Goal: Information Seeking & Learning: Learn about a topic

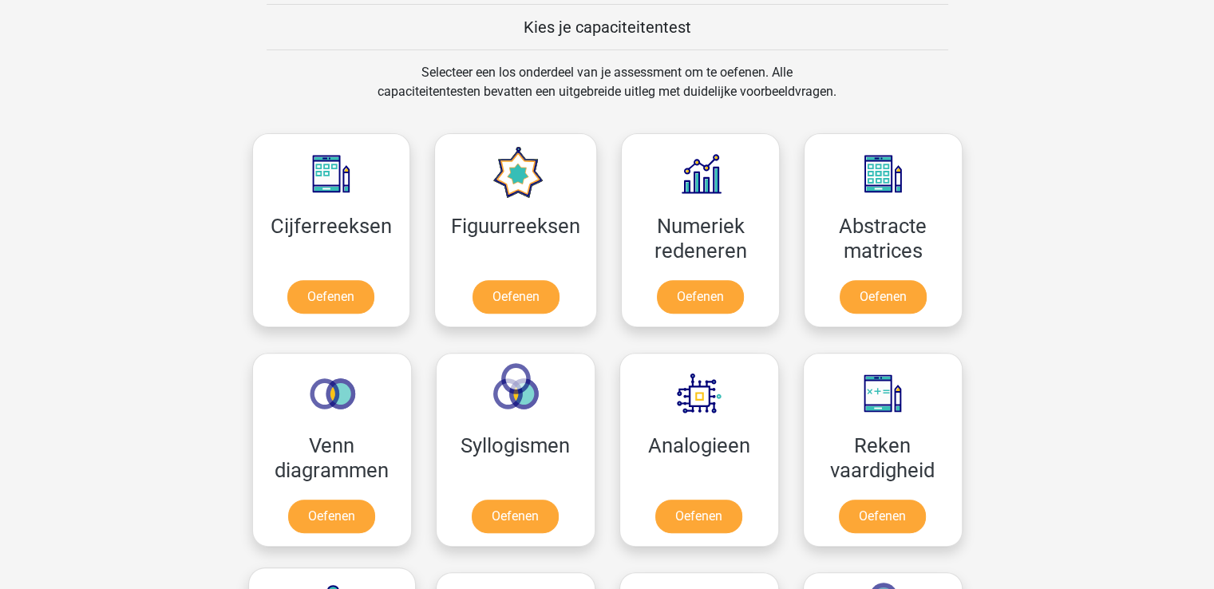
scroll to position [598, 0]
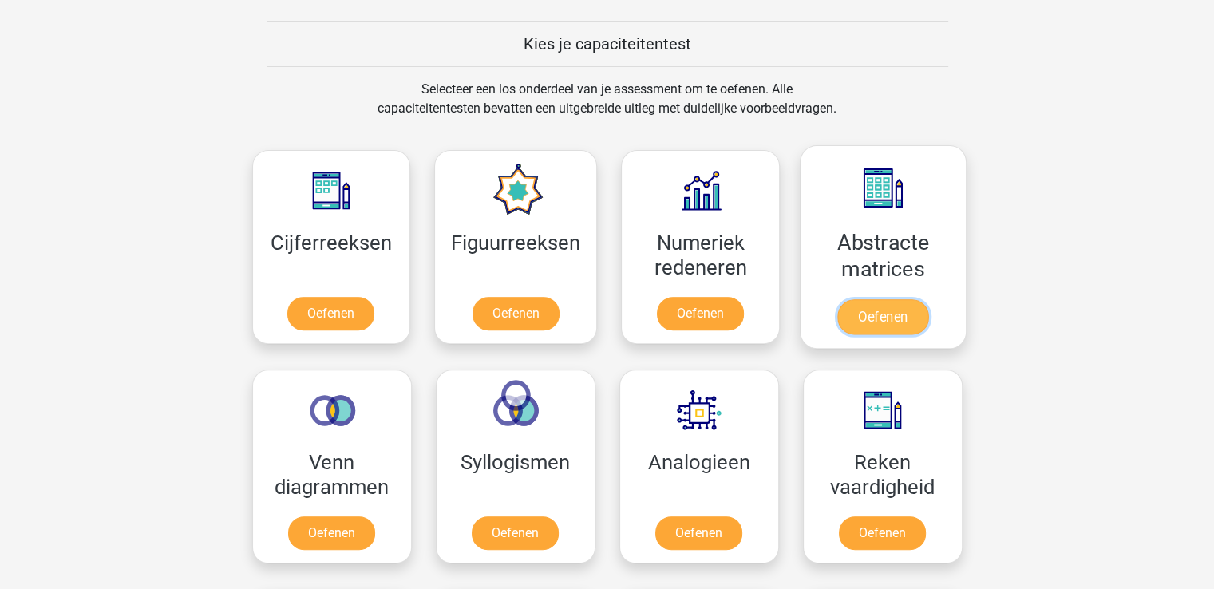
click at [858, 317] on link "Oefenen" at bounding box center [882, 316] width 91 height 35
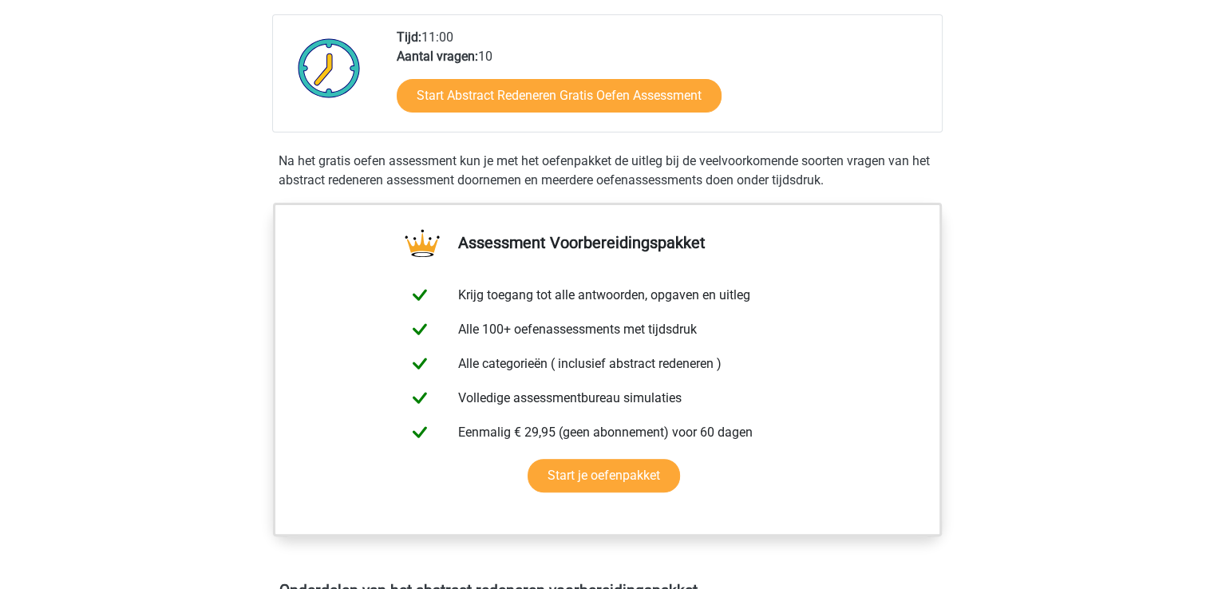
scroll to position [395, 0]
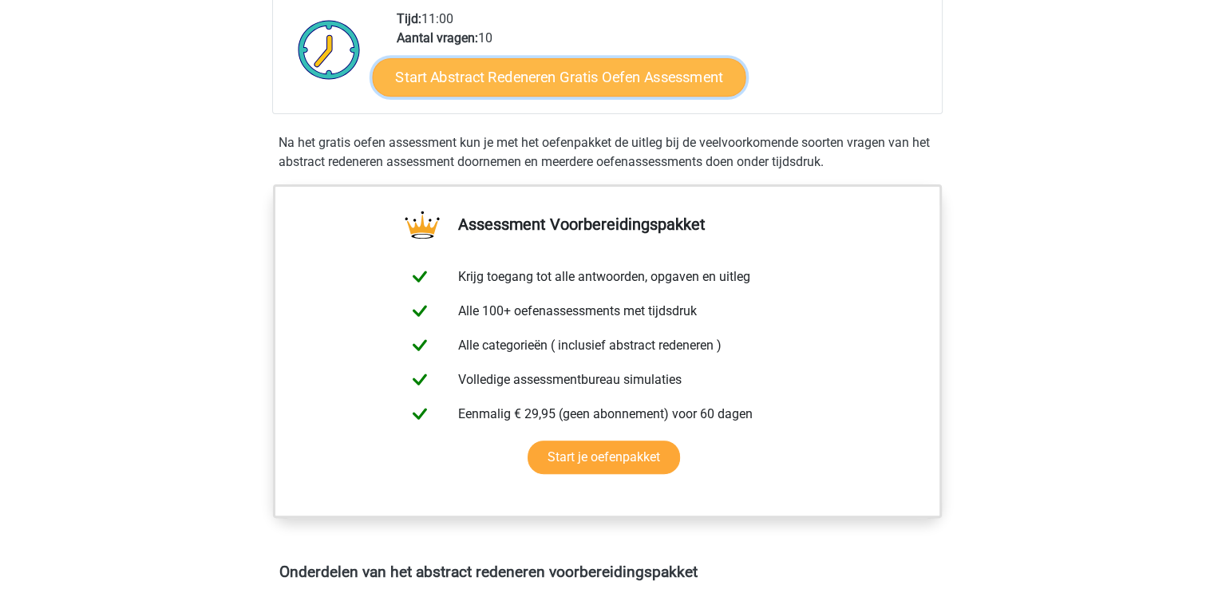
click at [659, 78] on link "Start Abstract Redeneren Gratis Oefen Assessment" at bounding box center [558, 76] width 373 height 38
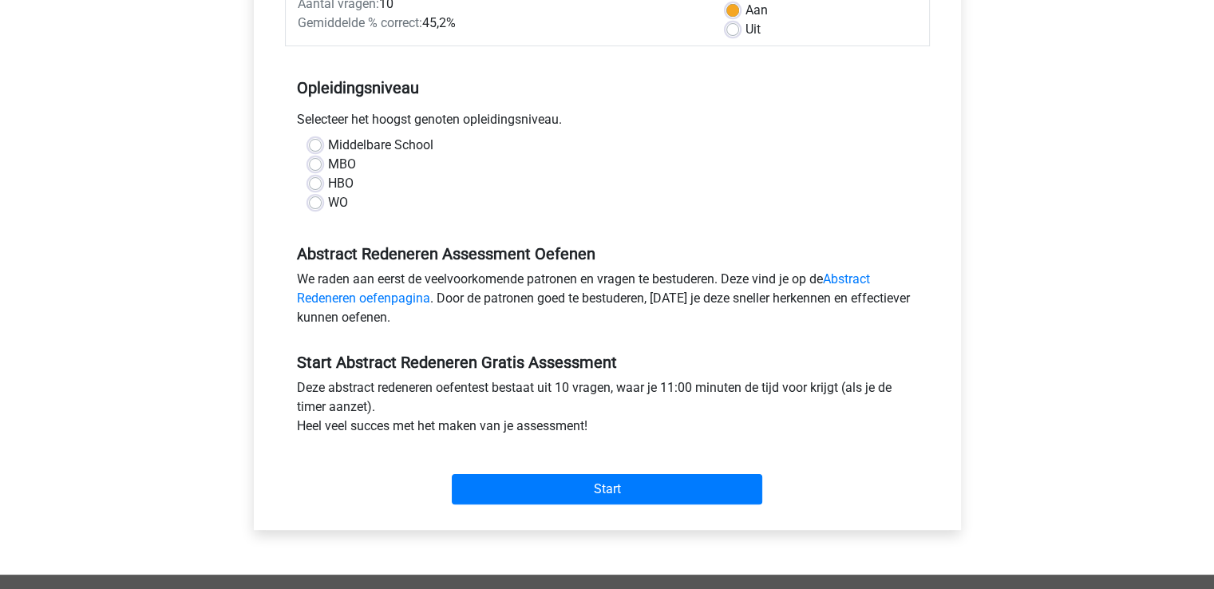
scroll to position [266, 0]
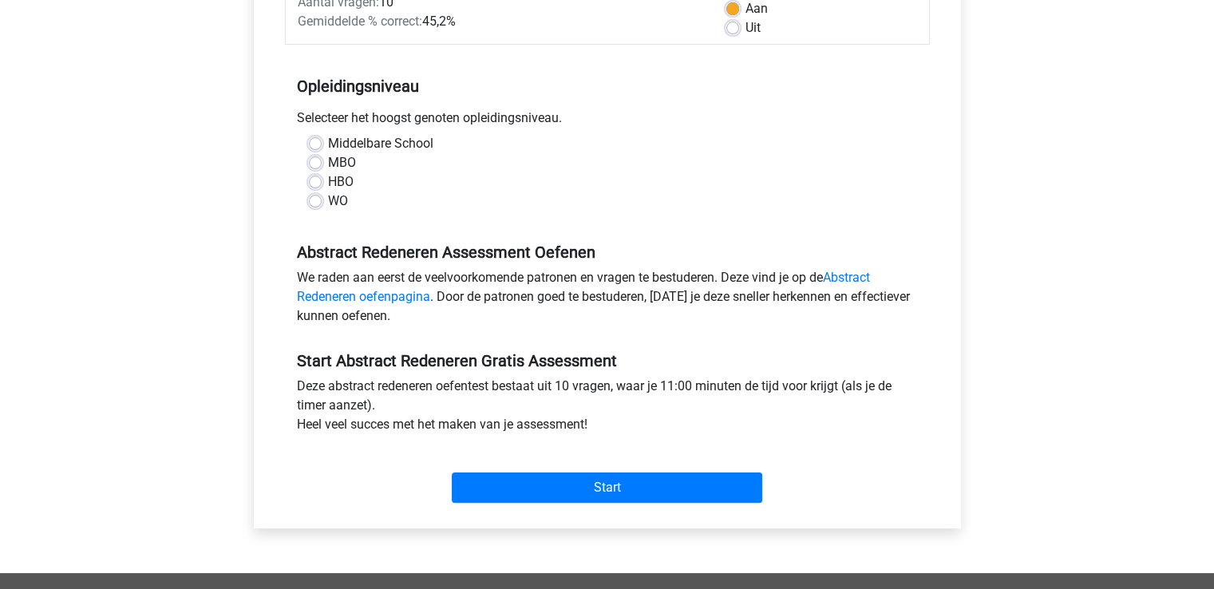
click at [328, 164] on label "MBO" at bounding box center [342, 162] width 28 height 19
click at [314, 164] on input "MBO" at bounding box center [315, 161] width 13 height 16
radio input "true"
click at [433, 230] on div "Abstract Redeneren Assessment Oefenen We raden aan eerst de veelvoorkomende pat…" at bounding box center [607, 277] width 645 height 109
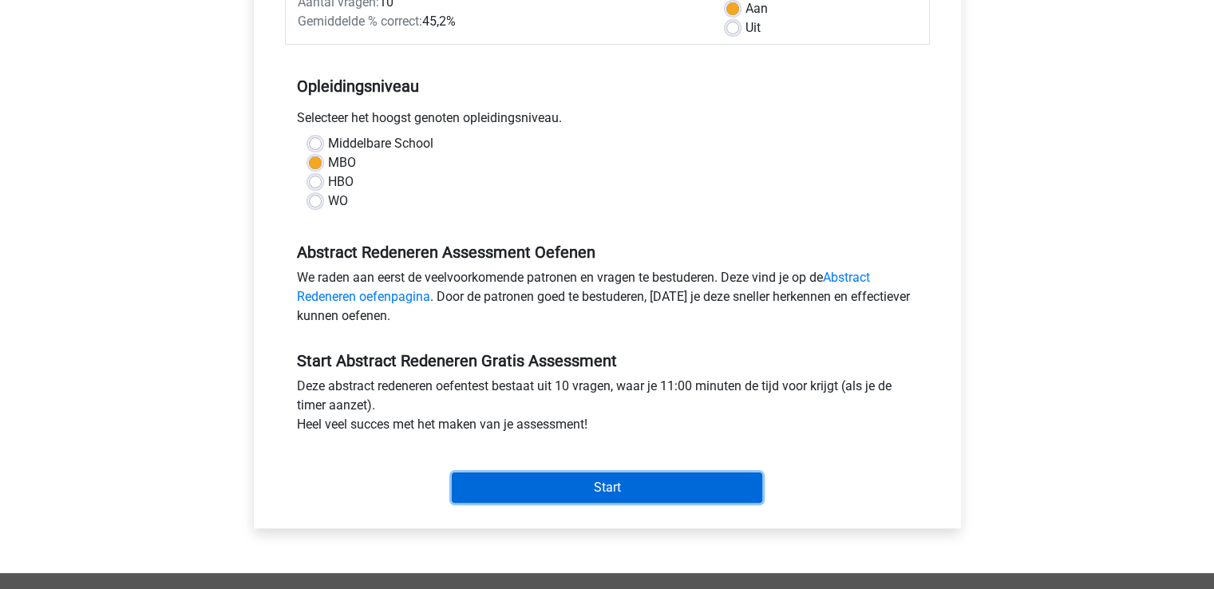
click at [499, 491] on input "Start" at bounding box center [607, 487] width 310 height 30
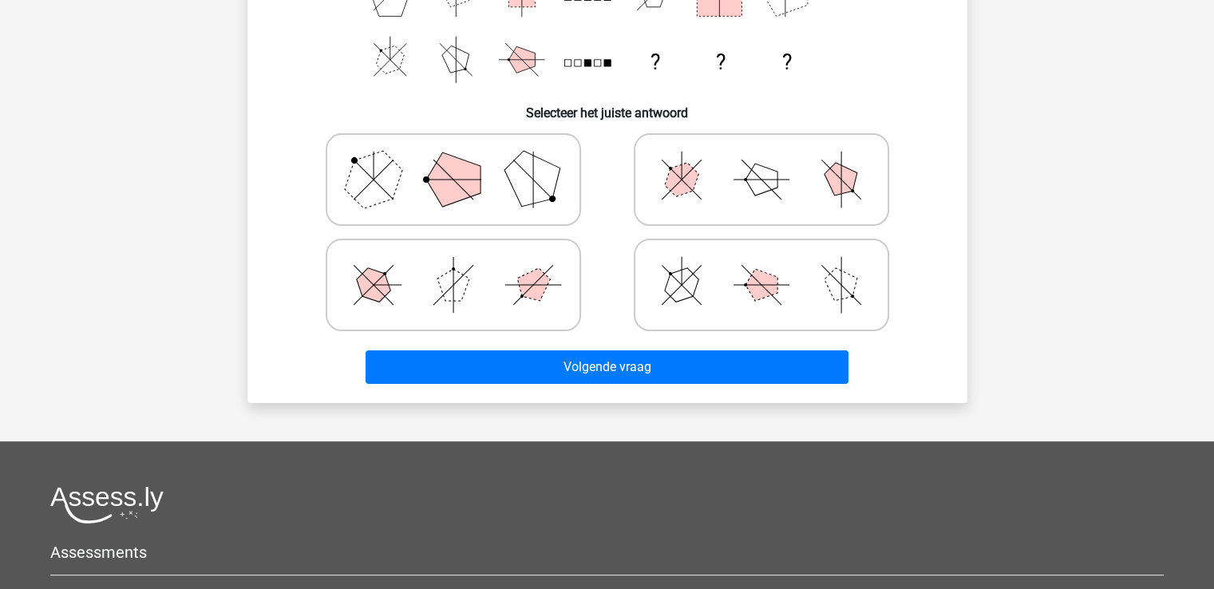
scroll to position [319, 0]
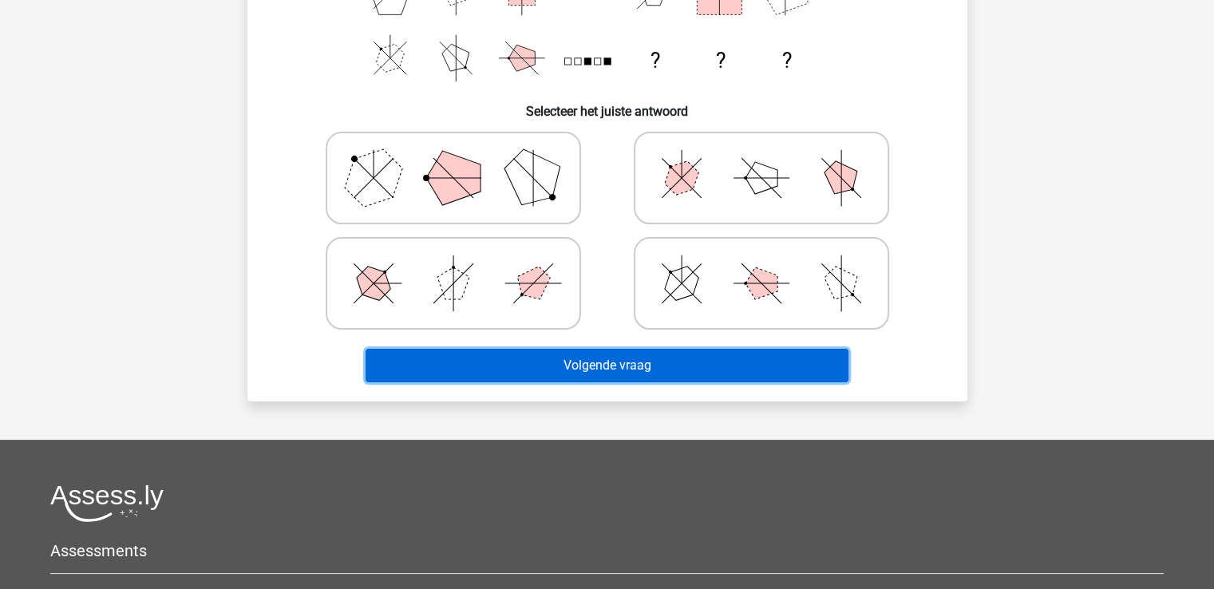
click at [625, 366] on button "Volgende vraag" at bounding box center [606, 366] width 483 height 34
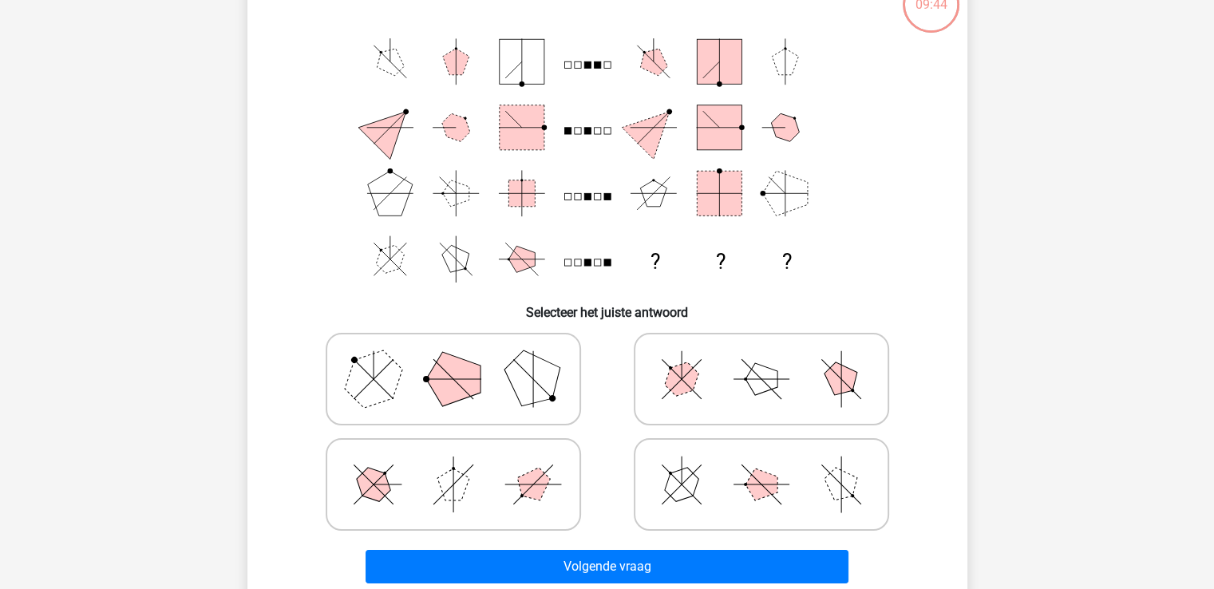
scroll to position [114, 0]
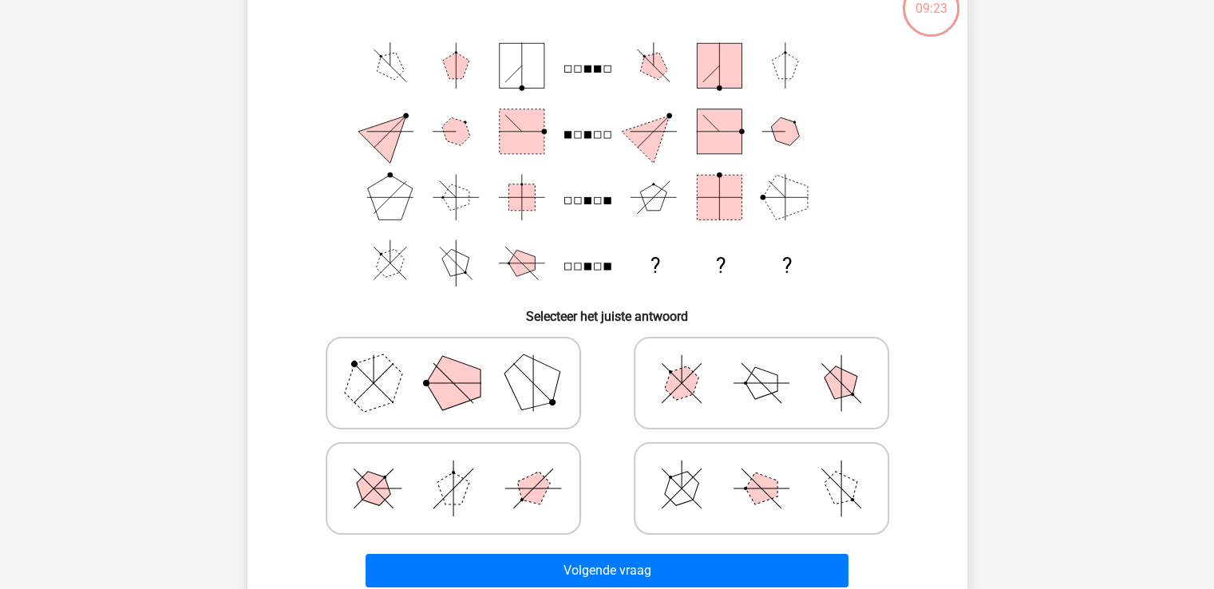
click at [926, 296] on h6 "Selecteer het juiste antwoord" at bounding box center [607, 310] width 669 height 28
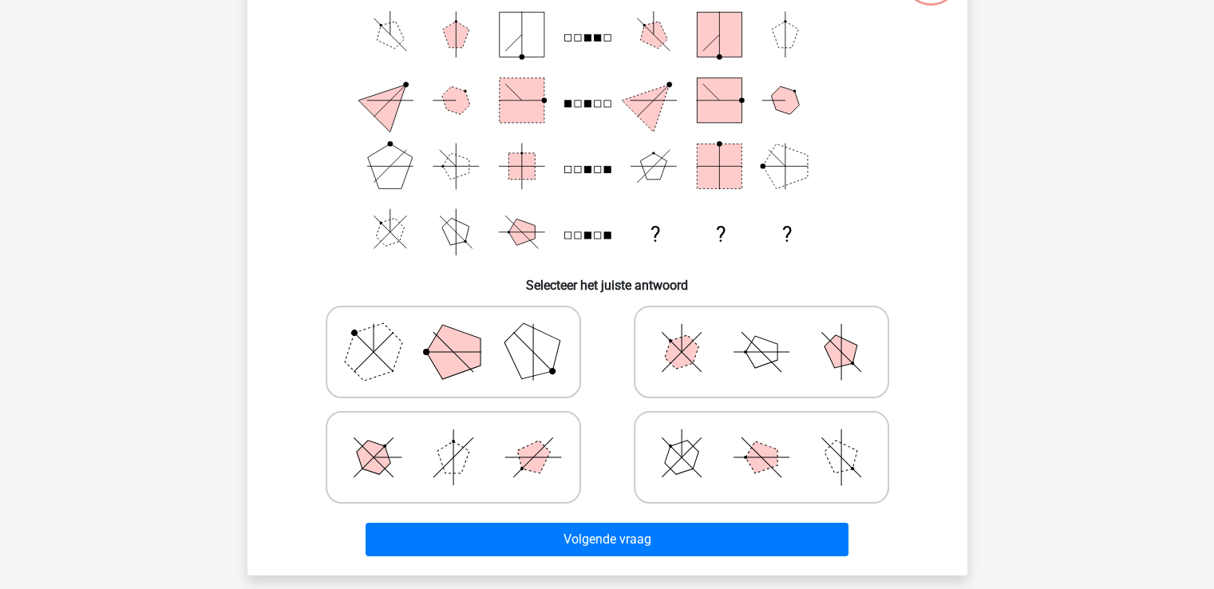
scroll to position [146, 0]
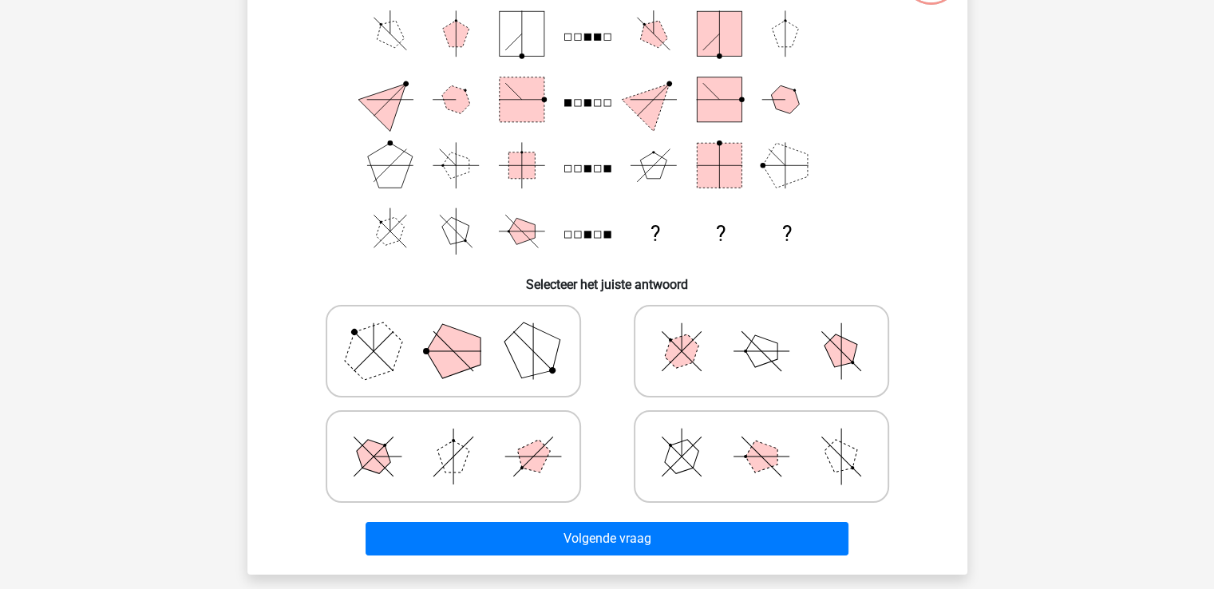
click at [441, 355] on polygon at bounding box center [453, 351] width 54 height 54
click at [453, 331] on input "radio" at bounding box center [458, 326] width 10 height 10
radio input "true"
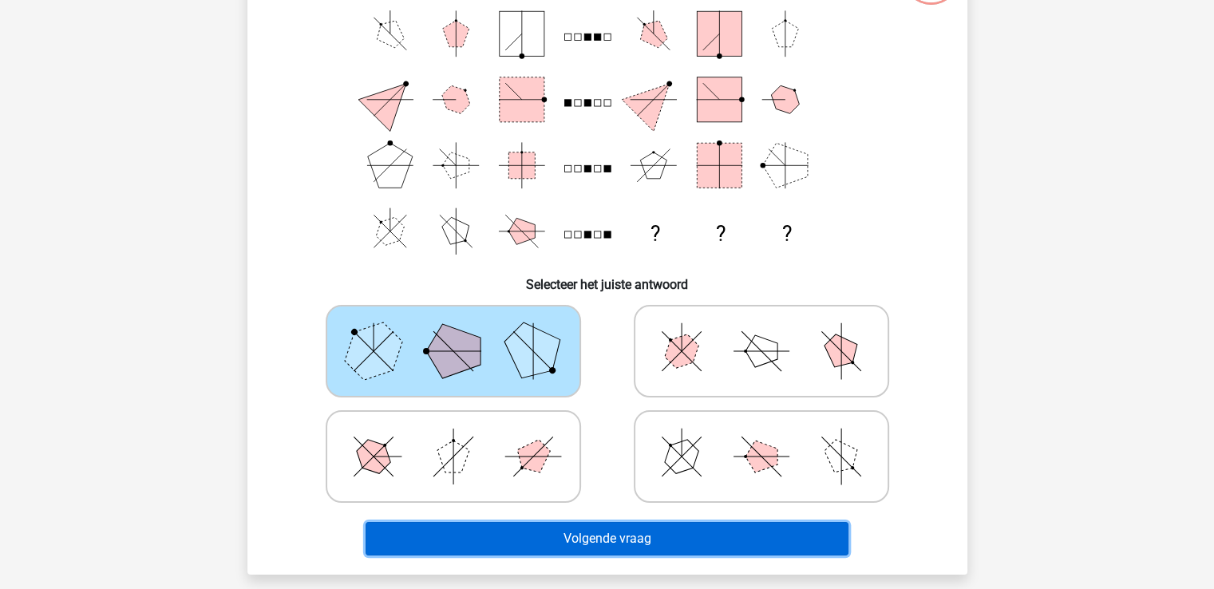
click at [703, 534] on button "Volgende vraag" at bounding box center [606, 539] width 483 height 34
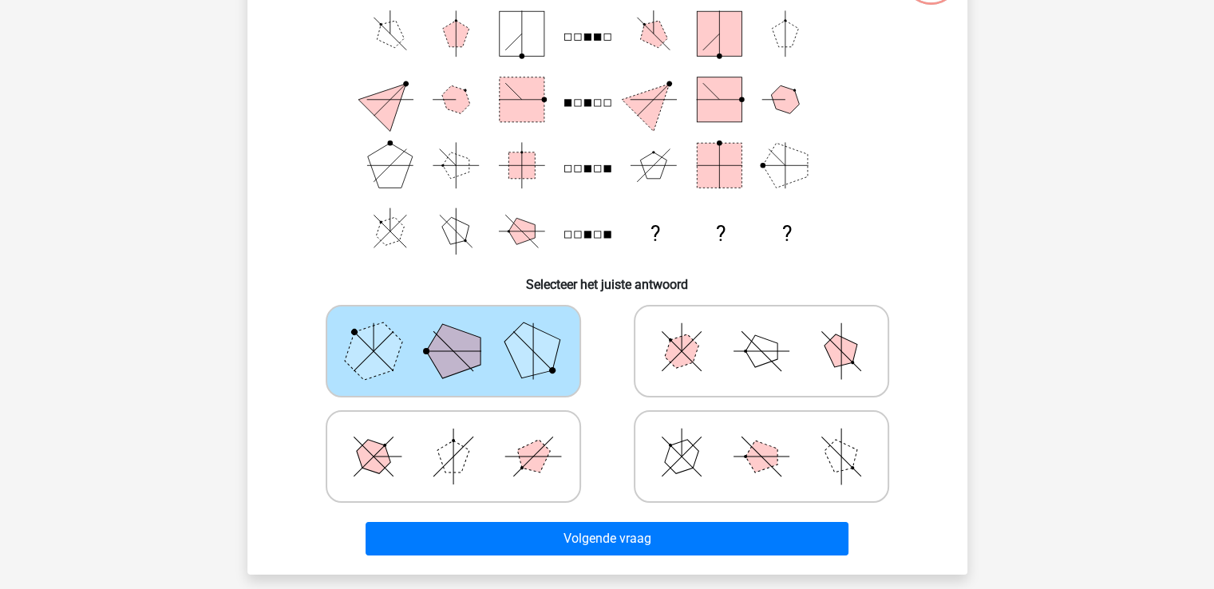
click at [348, 345] on icon at bounding box center [453, 351] width 239 height 80
click at [453, 331] on input "radio" at bounding box center [458, 326] width 10 height 10
click at [348, 345] on icon at bounding box center [453, 351] width 239 height 80
click at [453, 331] on input "radio" at bounding box center [458, 326] width 10 height 10
click at [348, 345] on icon at bounding box center [453, 351] width 239 height 80
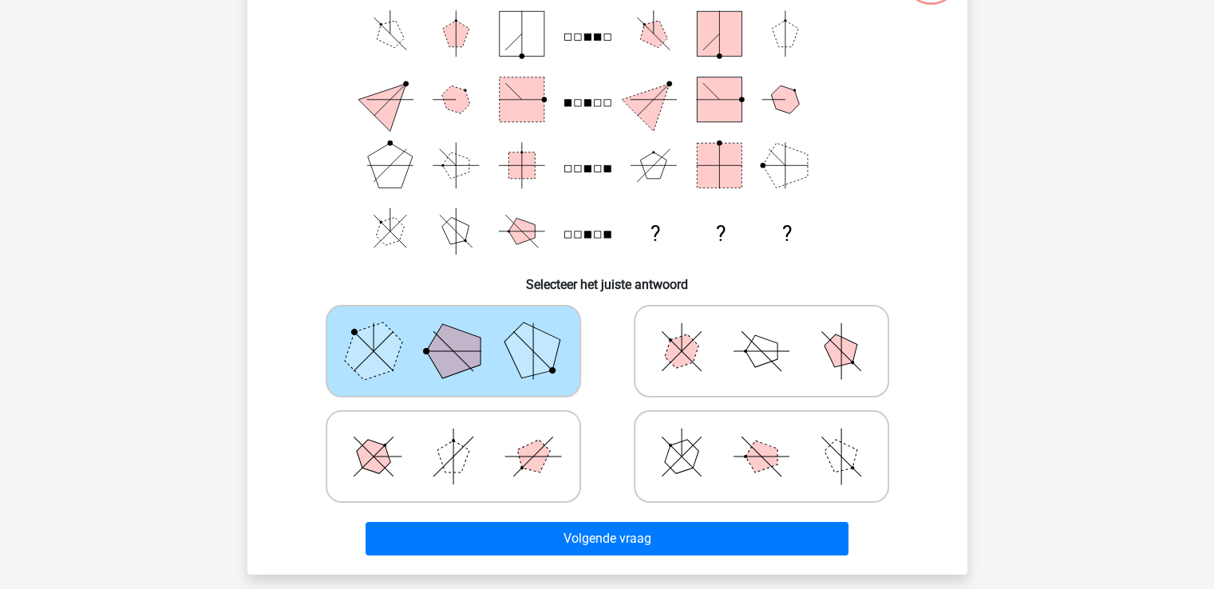
click at [453, 331] on input "radio" at bounding box center [458, 326] width 10 height 10
click at [348, 345] on icon at bounding box center [453, 351] width 239 height 80
click at [453, 331] on input "radio" at bounding box center [458, 326] width 10 height 10
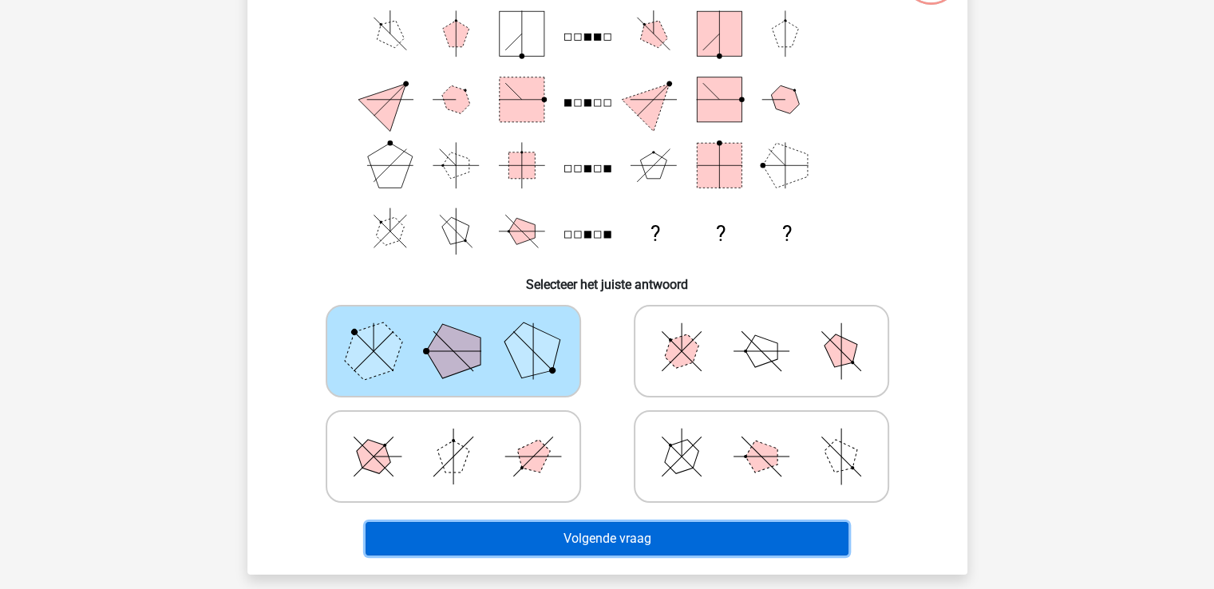
click at [558, 537] on button "Volgende vraag" at bounding box center [606, 539] width 483 height 34
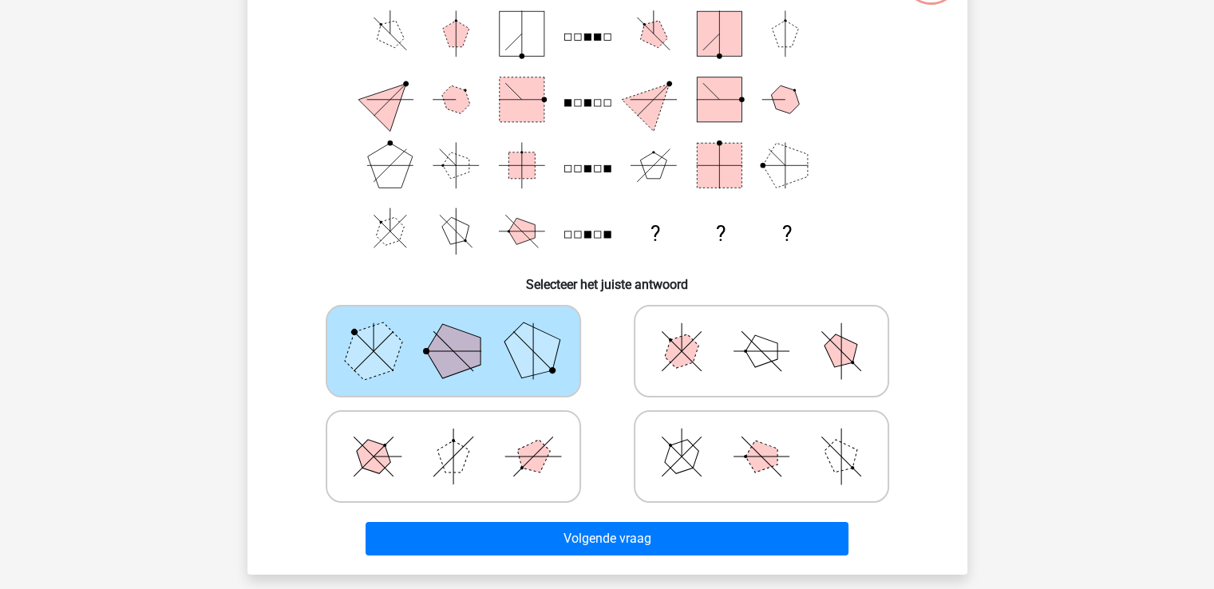
click at [516, 333] on polygon at bounding box center [532, 351] width 77 height 77
click at [464, 331] on input "radio" at bounding box center [458, 326] width 10 height 10
click at [1024, 134] on div "Registreer Nederlands English" at bounding box center [607, 444] width 1214 height 1180
click at [460, 344] on polygon at bounding box center [453, 351] width 54 height 54
click at [460, 331] on input "radio" at bounding box center [458, 326] width 10 height 10
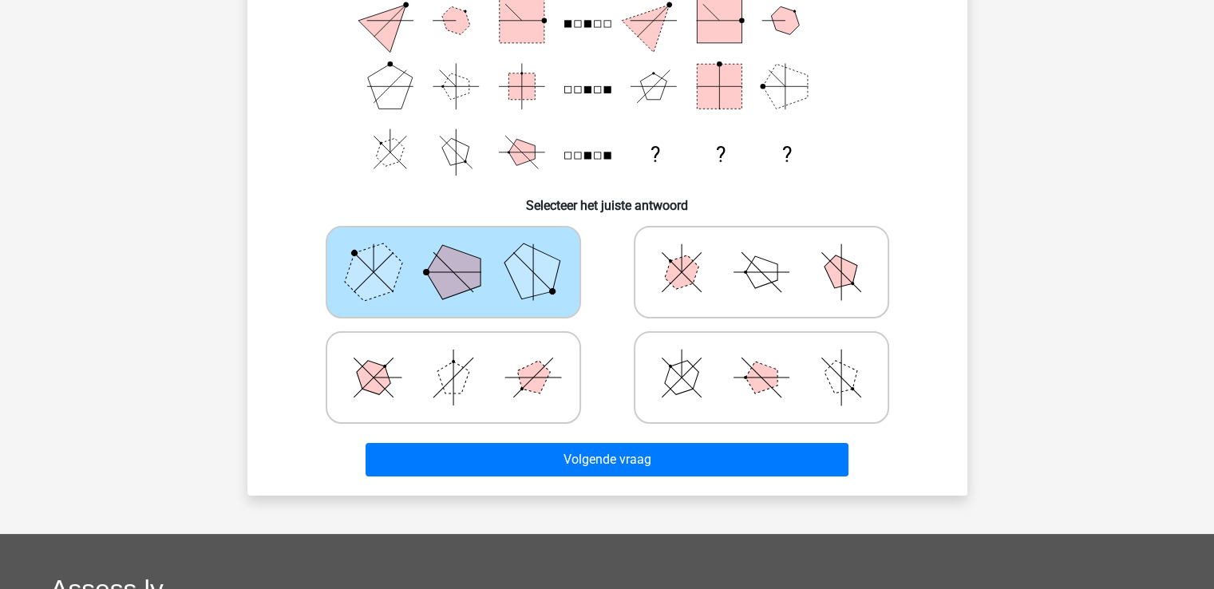
scroll to position [227, 0]
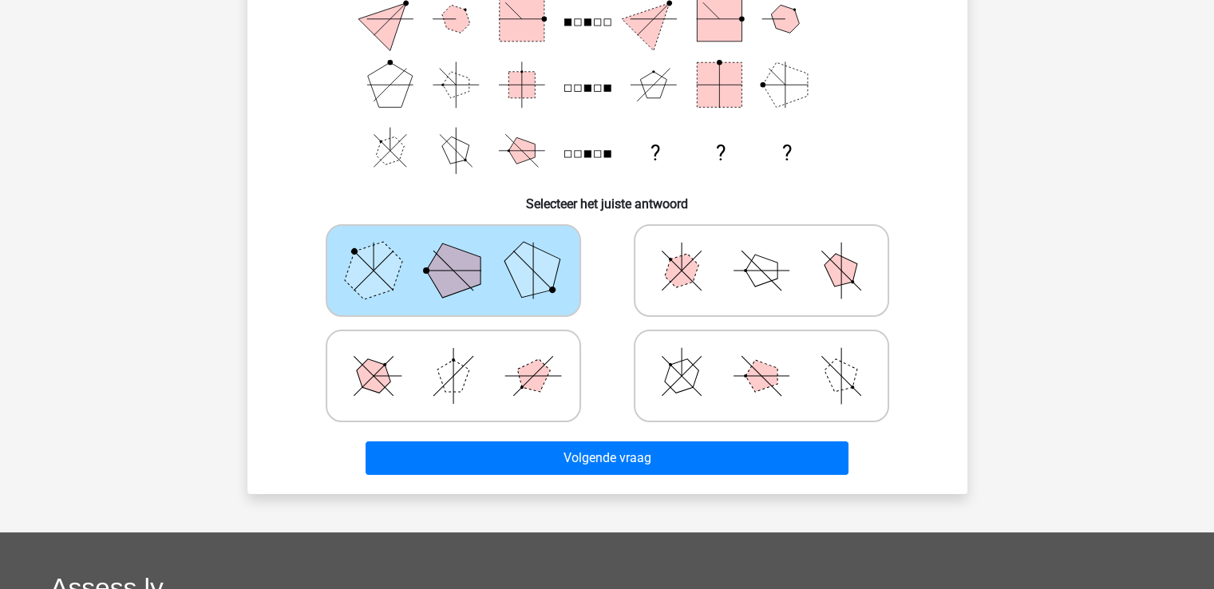
click at [416, 286] on icon at bounding box center [453, 271] width 239 height 80
click at [453, 251] on input "radio" at bounding box center [458, 245] width 10 height 10
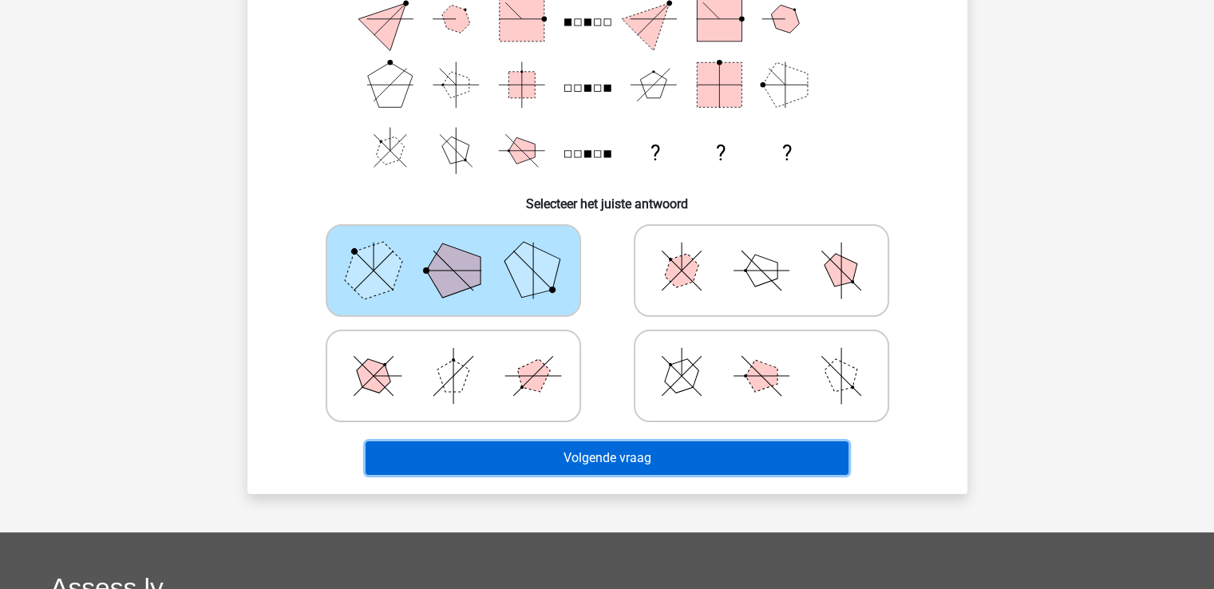
click at [595, 452] on button "Volgende vraag" at bounding box center [606, 458] width 483 height 34
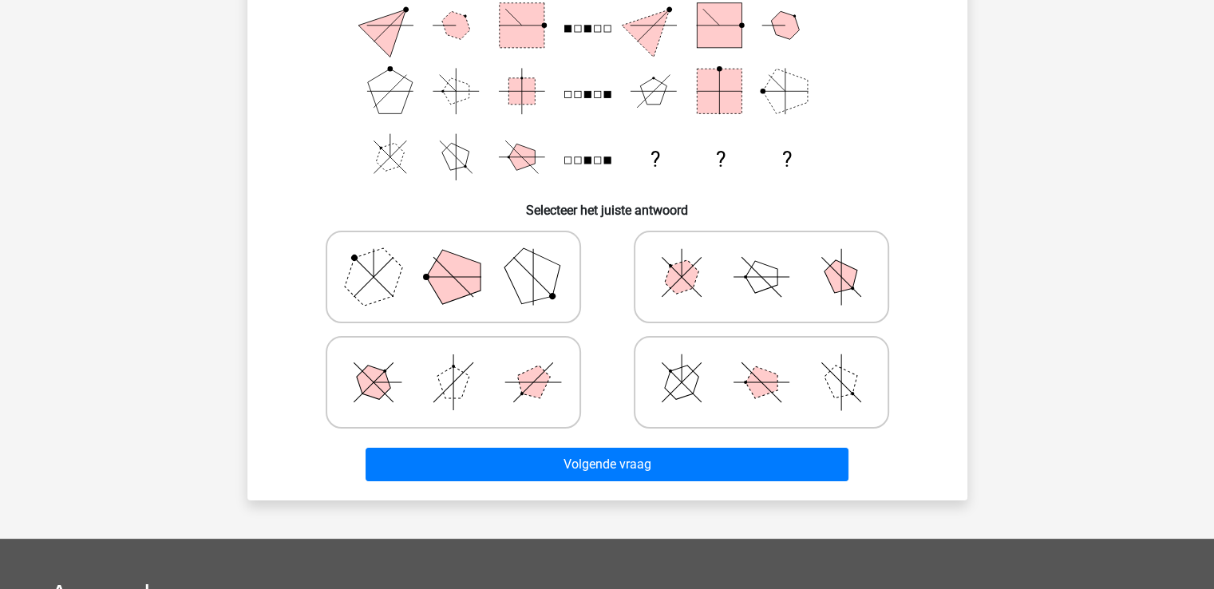
scroll to position [221, 0]
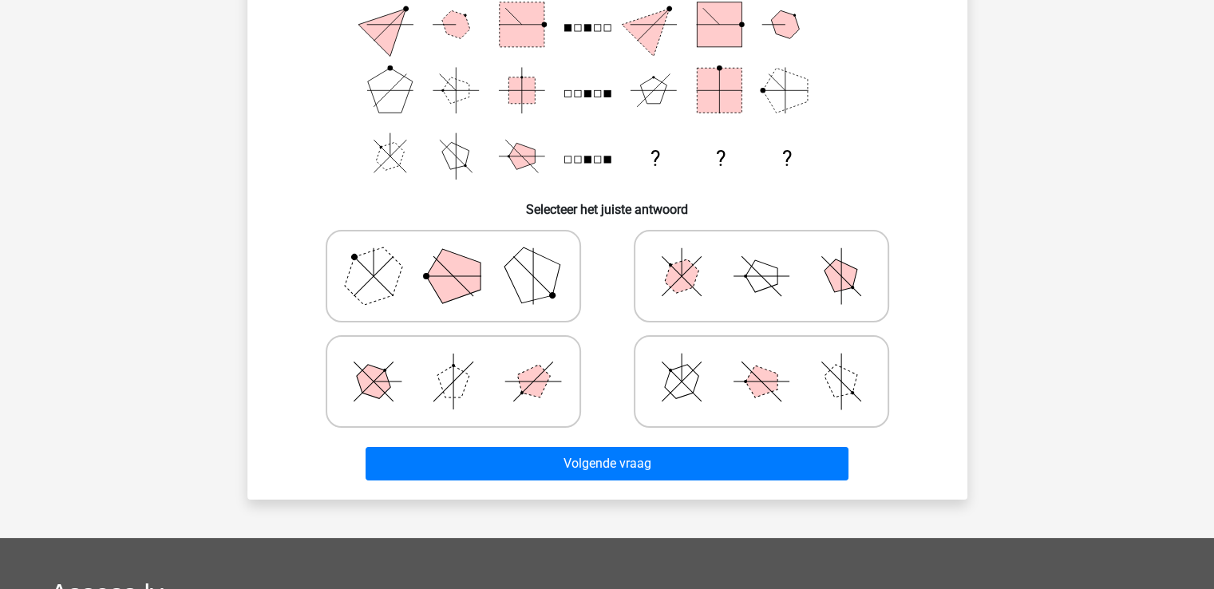
click at [424, 238] on icon at bounding box center [453, 276] width 239 height 80
click at [453, 246] on input "radio" at bounding box center [458, 251] width 10 height 10
radio input "true"
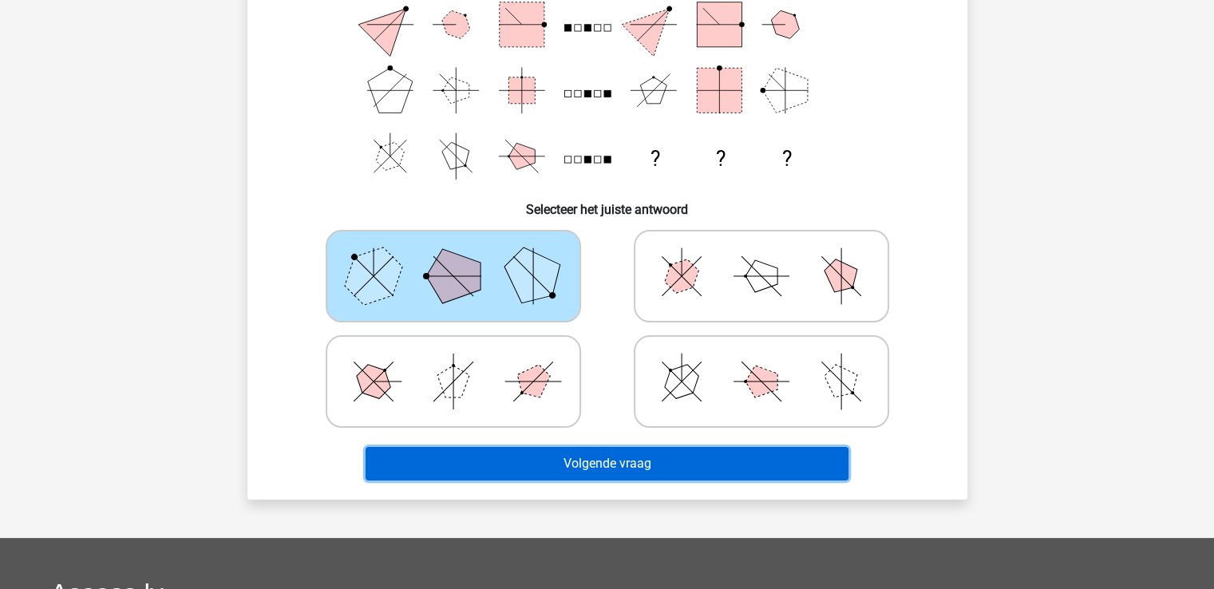
click at [616, 460] on button "Volgende vraag" at bounding box center [606, 464] width 483 height 34
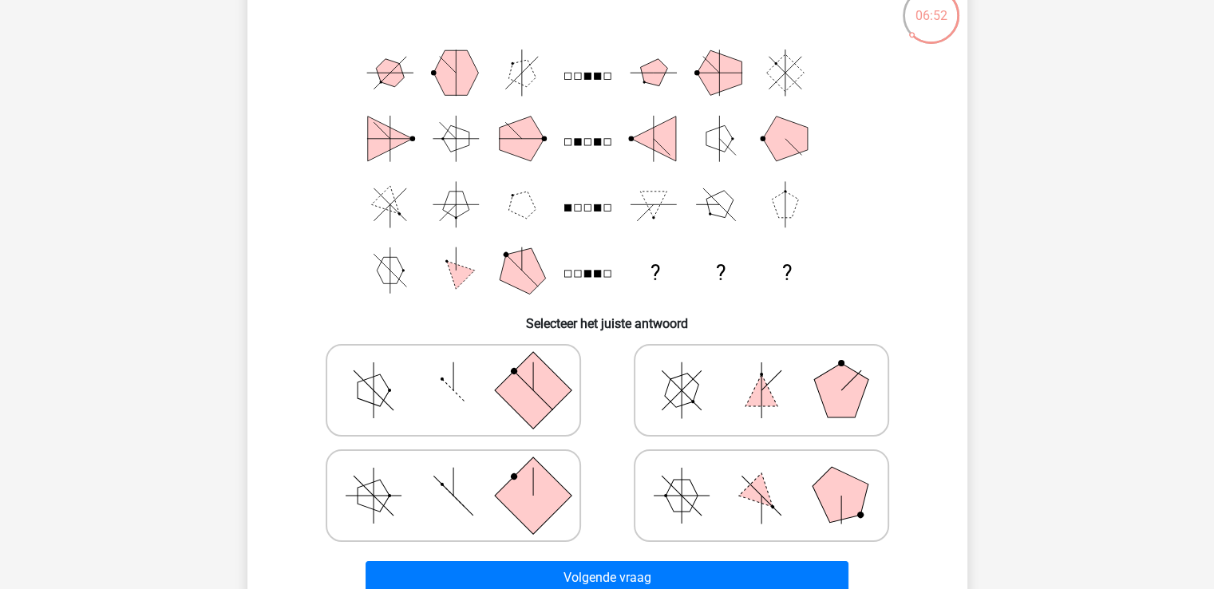
scroll to position [110, 0]
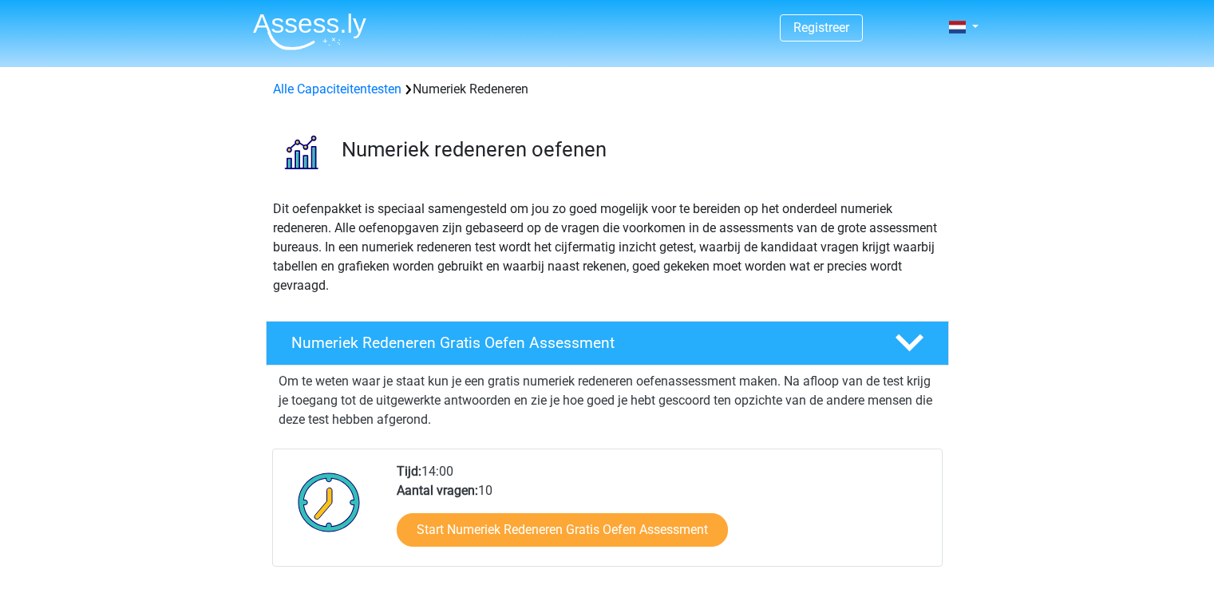
scroll to position [147, 0]
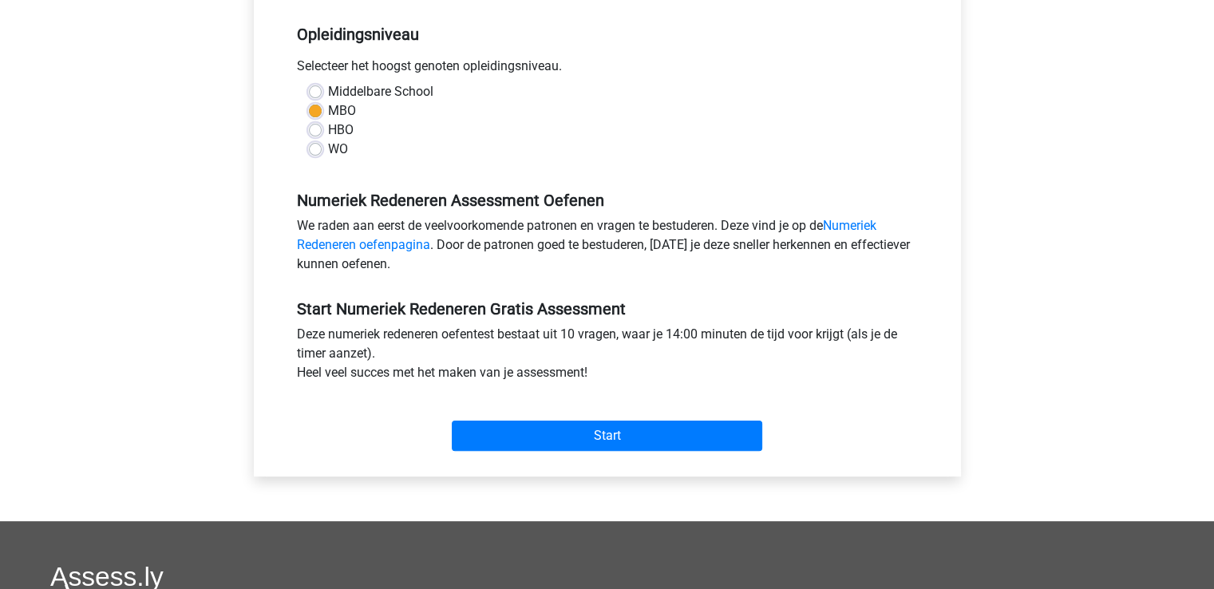
scroll to position [319, 0]
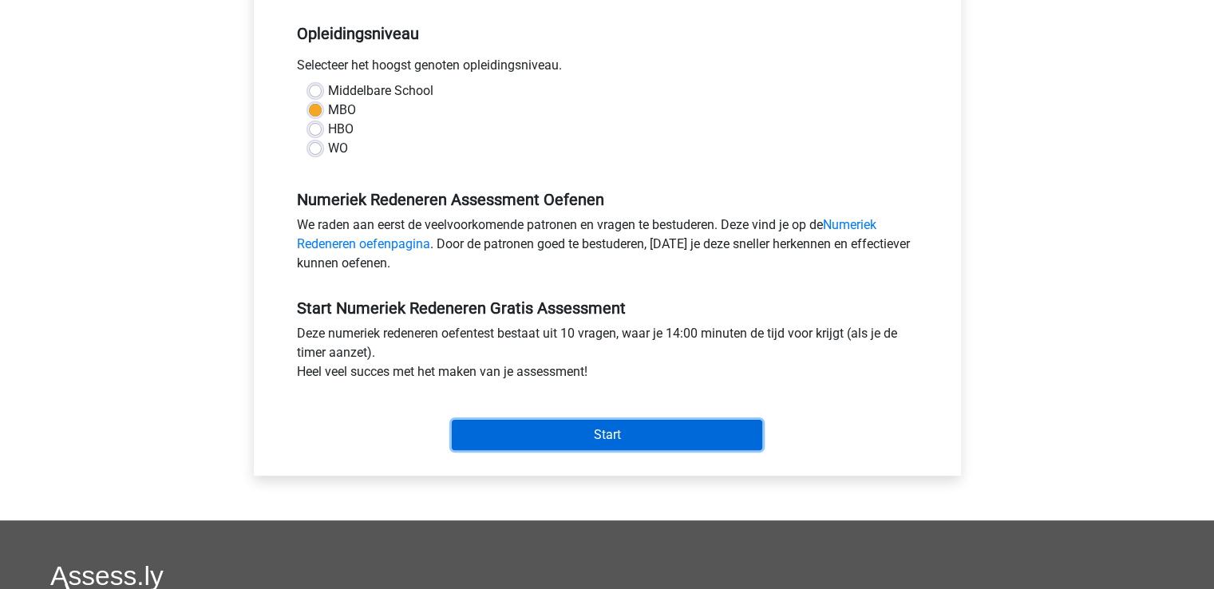
click at [584, 441] on input "Start" at bounding box center [607, 435] width 310 height 30
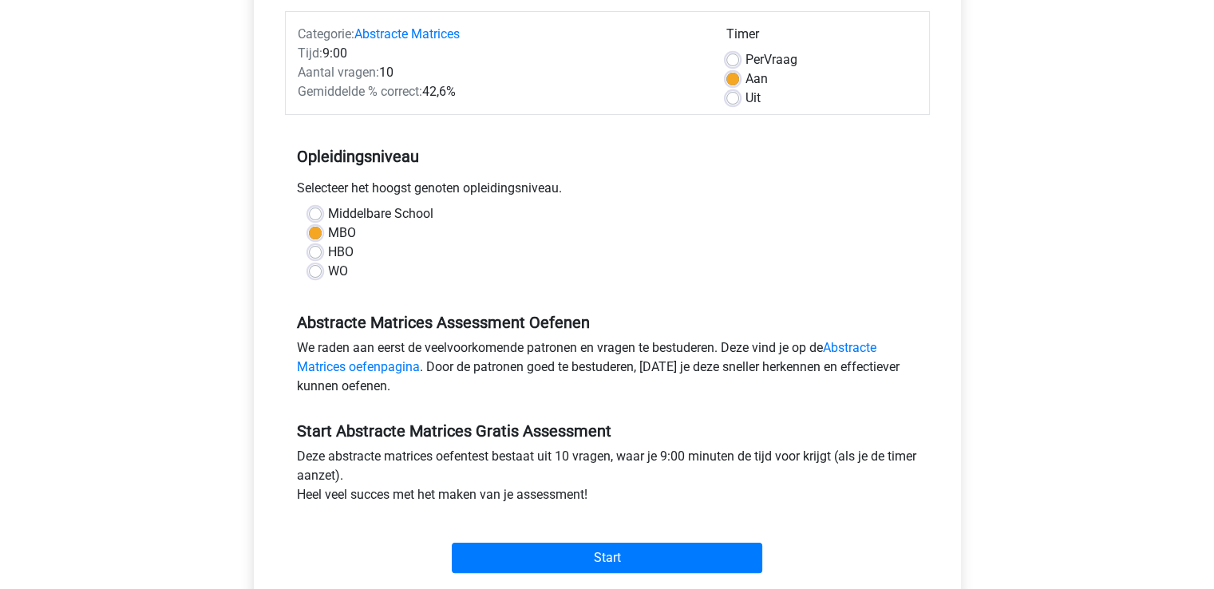
scroll to position [201, 0]
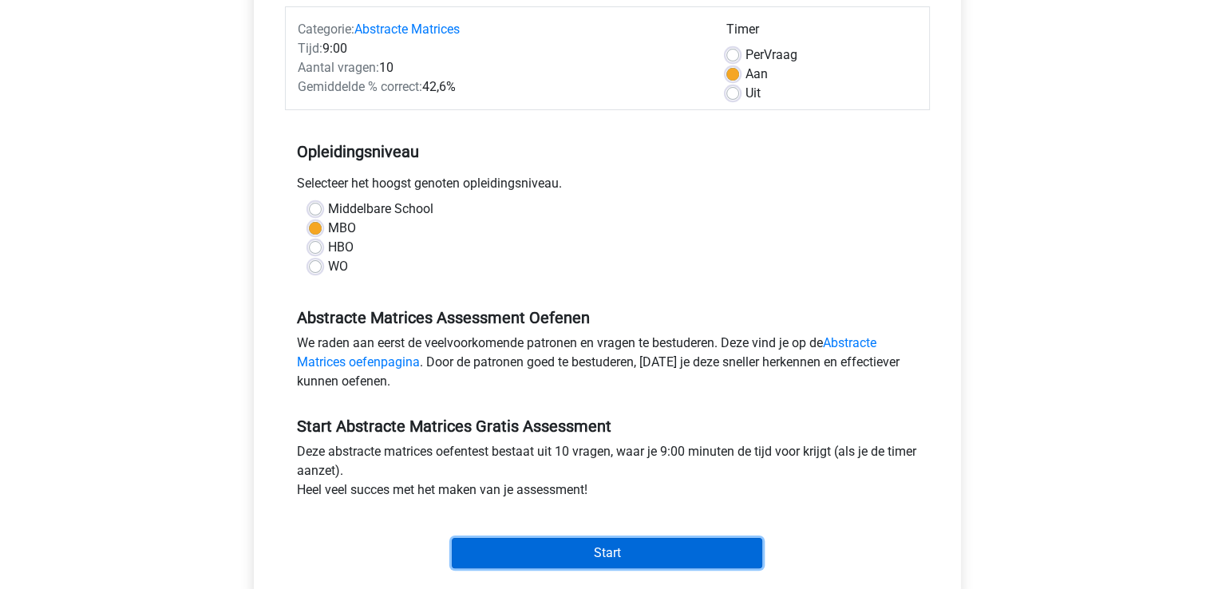
click at [637, 544] on input "Start" at bounding box center [607, 553] width 310 height 30
